Goal: Task Accomplishment & Management: Use online tool/utility

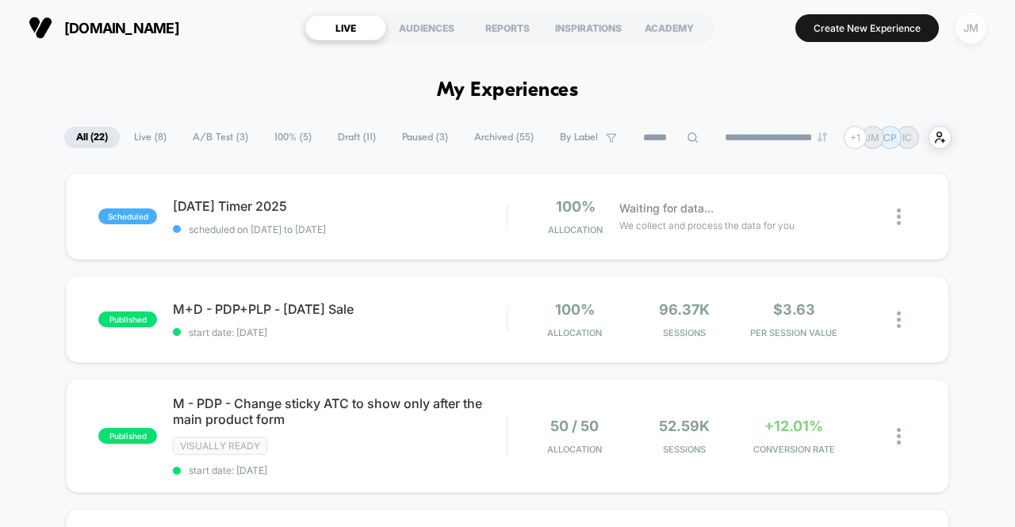
click at [956, 29] on div "JM" at bounding box center [971, 28] width 31 height 31
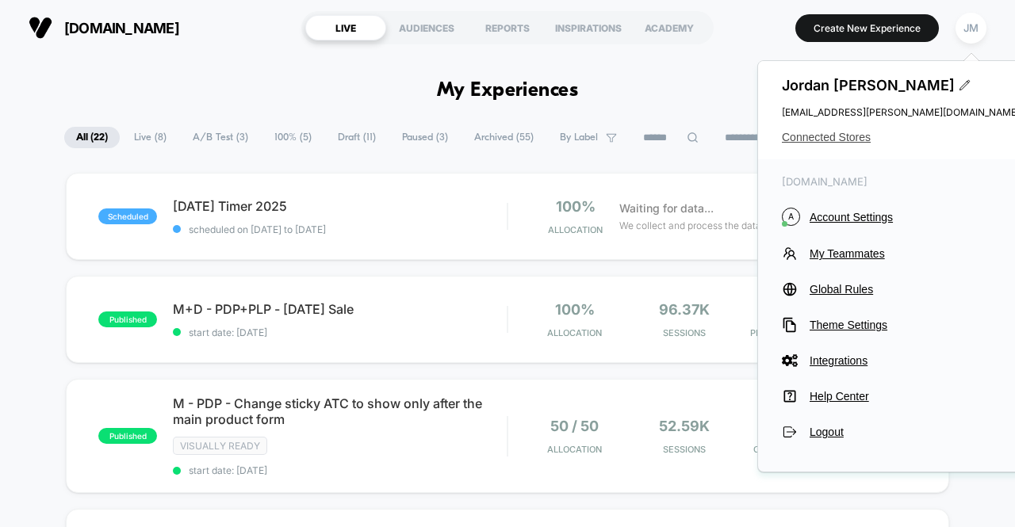
click at [838, 131] on span "Connected Stores" at bounding box center [901, 137] width 238 height 13
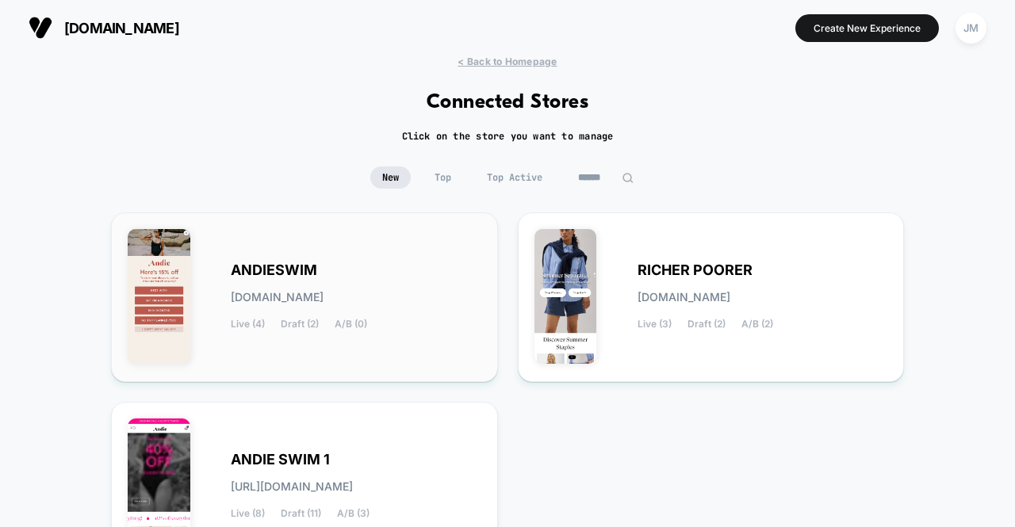
click at [374, 299] on div "ANDIESWIM [DOMAIN_NAME] Live (4) Draft (2) A/B (0)" at bounding box center [356, 297] width 251 height 65
